Goal: Find specific page/section: Find specific page/section

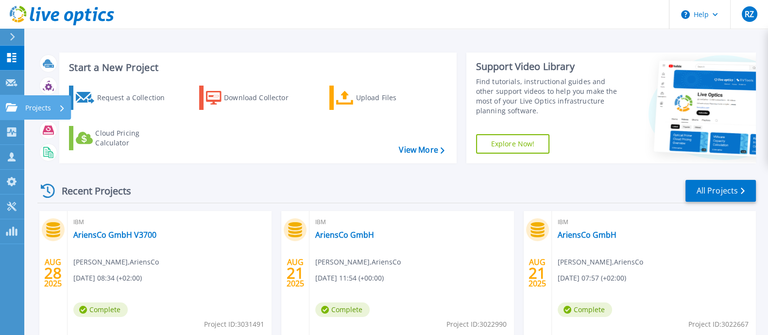
click at [32, 107] on p "Projects" at bounding box center [38, 107] width 26 height 25
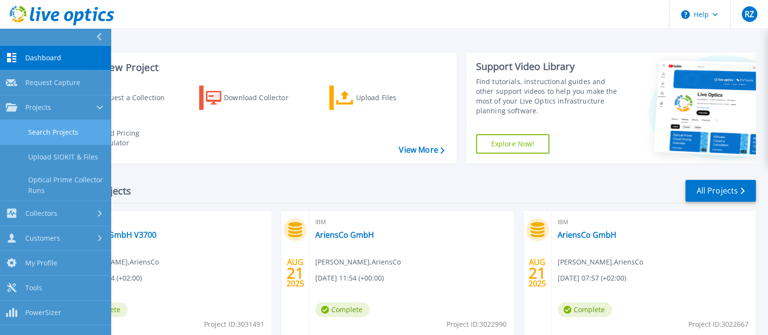
click at [42, 131] on link "Search Projects" at bounding box center [55, 132] width 111 height 25
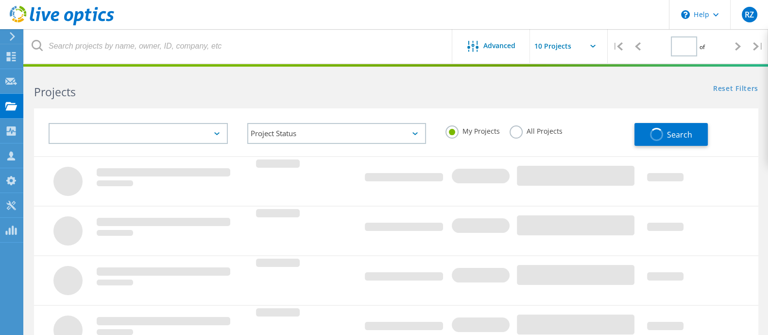
type input "1"
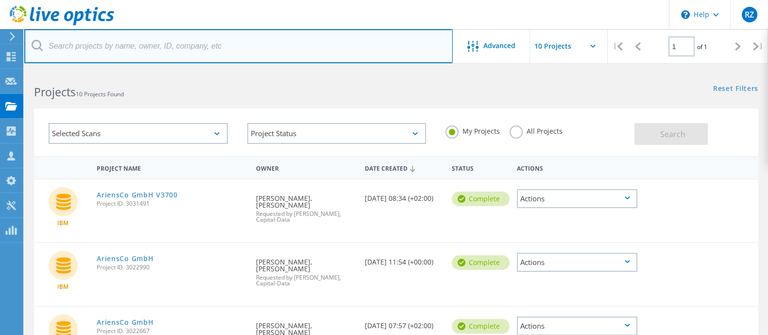
click at [121, 35] on input "text" at bounding box center [238, 46] width 429 height 34
type input "[PERSON_NAME]"
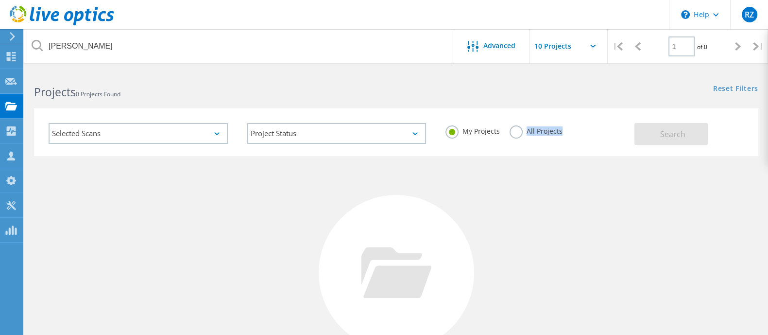
click at [524, 141] on div "My Projects All Projects" at bounding box center [535, 131] width 199 height 36
click at [523, 140] on div "My Projects All Projects" at bounding box center [535, 131] width 199 height 36
click at [522, 134] on label "All Projects" at bounding box center [536, 129] width 53 height 9
click at [0, 0] on input "All Projects" at bounding box center [0, 0] width 0 height 0
click at [656, 134] on button "Search" at bounding box center [671, 134] width 73 height 22
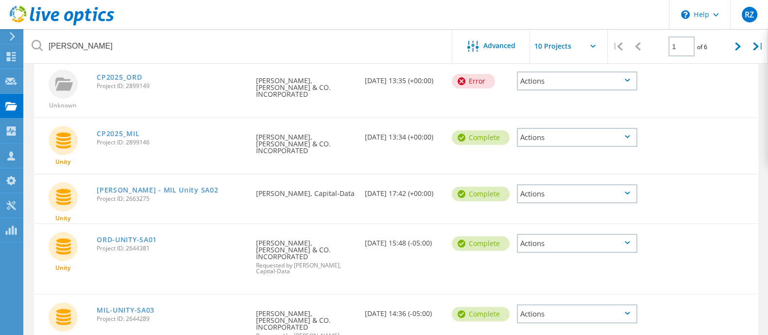
scroll to position [304, 0]
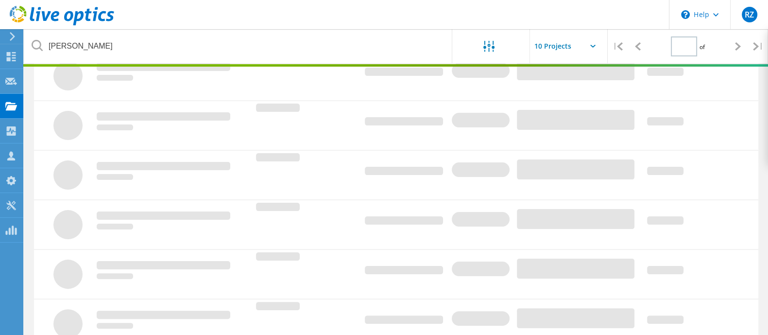
type input "1"
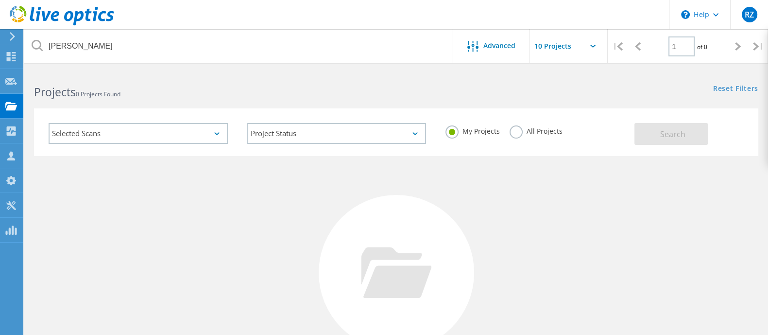
click at [521, 134] on label "All Projects" at bounding box center [536, 129] width 53 height 9
click at [0, 0] on input "All Projects" at bounding box center [0, 0] width 0 height 0
click at [693, 121] on div "Search" at bounding box center [694, 129] width 119 height 32
click at [687, 127] on button "Search" at bounding box center [671, 134] width 73 height 22
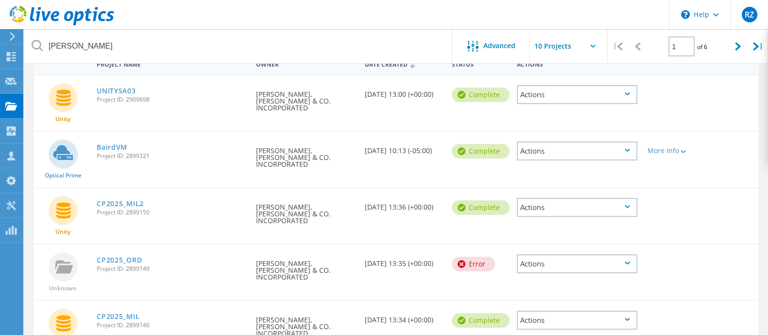
scroll to position [121, 0]
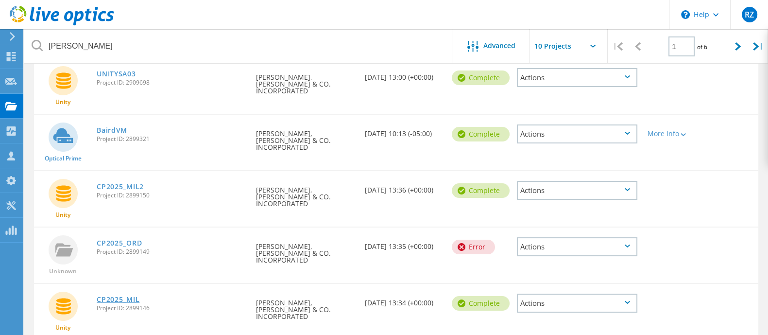
click at [122, 296] on link "CP2025_MIL" at bounding box center [118, 299] width 43 height 7
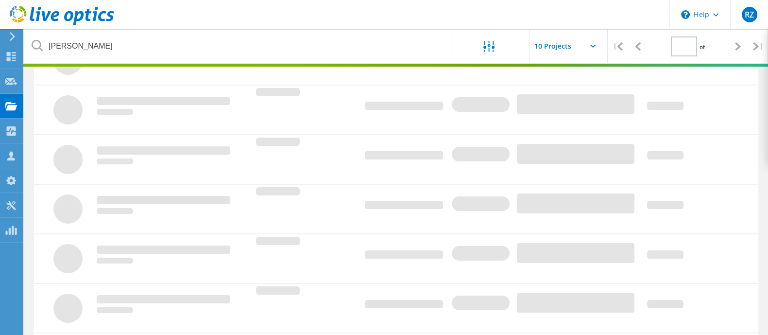
type input "1"
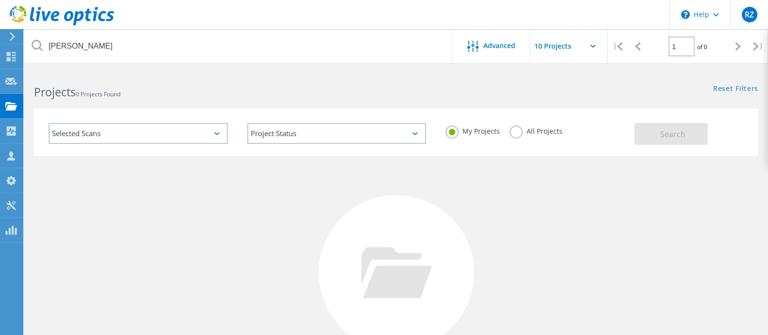
click at [525, 132] on label "All Projects" at bounding box center [536, 129] width 53 height 9
click at [0, 0] on input "All Projects" at bounding box center [0, 0] width 0 height 0
click at [657, 133] on button "Search" at bounding box center [671, 134] width 73 height 22
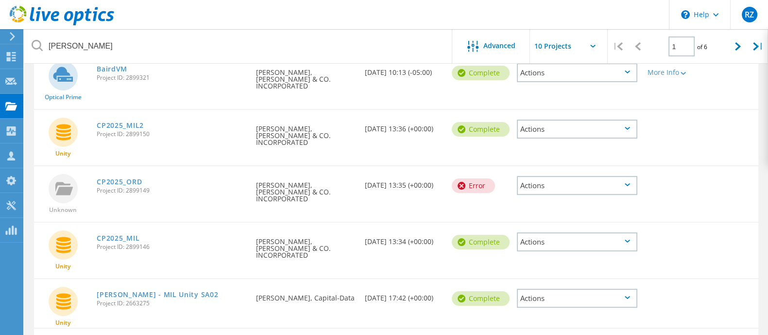
scroll to position [243, 0]
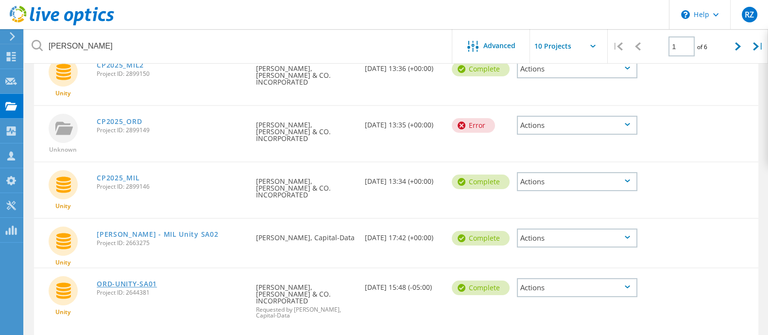
click at [142, 280] on link "ORD-UNITY-SA01" at bounding box center [127, 283] width 60 height 7
